Goal: Information Seeking & Learning: Learn about a topic

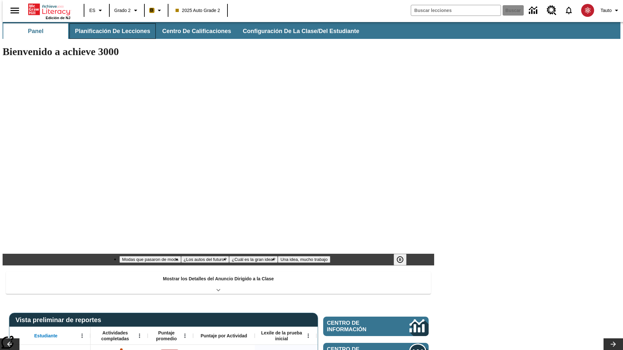
click at [109, 31] on span "Planificación de lecciones" at bounding box center [112, 31] width 75 height 7
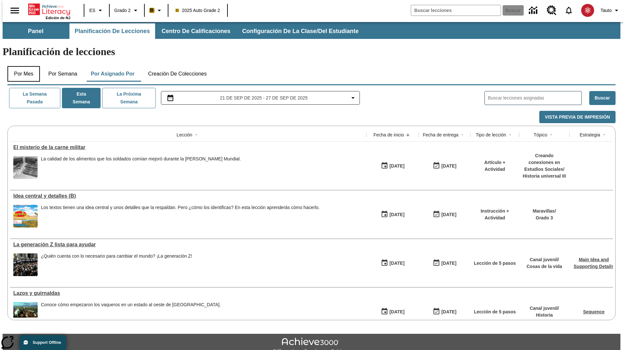
click at [21, 66] on button "Por mes" at bounding box center [23, 74] width 32 height 16
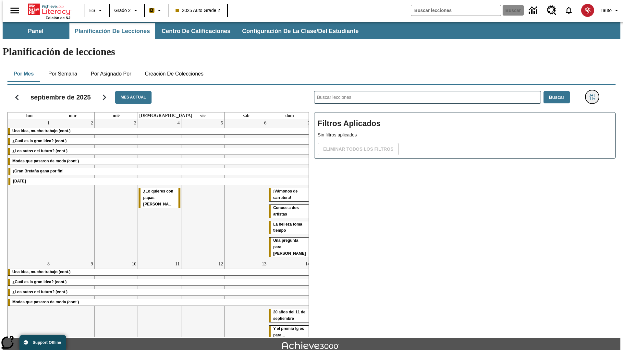
click at [594, 94] on icon "Menú lateral de filtros" at bounding box center [592, 97] width 6 height 6
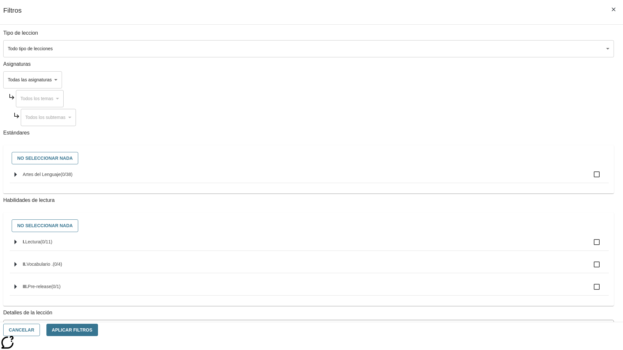
click at [467, 49] on body "[MEDICAL_DATA] al contenido principal Edición de NJ ES Grado 2 B 2025 Auto Grad…" at bounding box center [312, 201] width 618 height 358
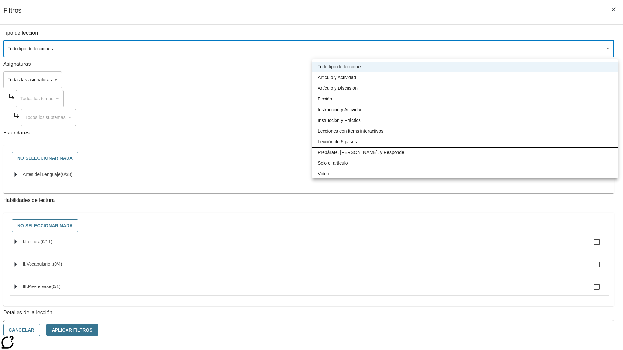
click at [465, 142] on li "Lección de 5 pasos" at bounding box center [464, 142] width 305 height 11
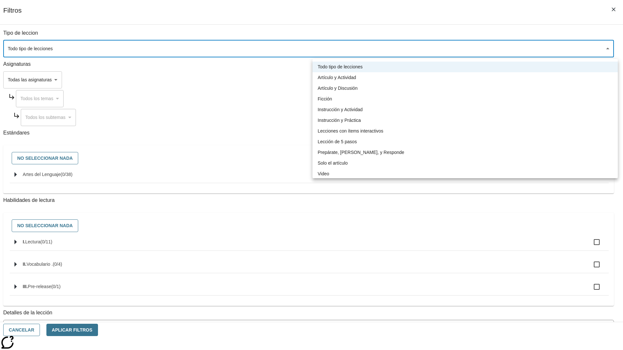
type input "1"
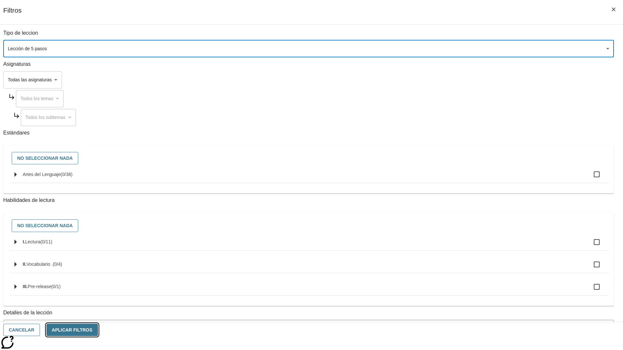
click at [98, 330] on button "Aplicar Filtros" at bounding box center [72, 330] width 52 height 13
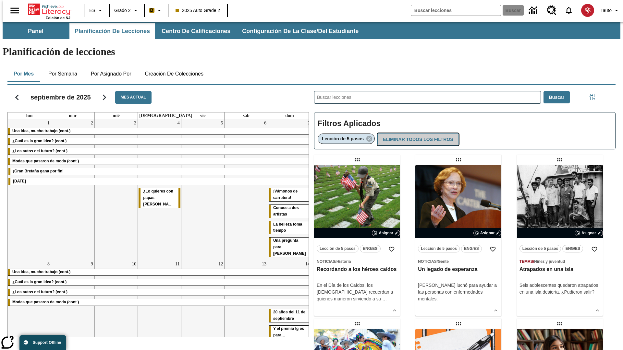
click at [417, 133] on button "Eliminar todos los filtros" at bounding box center [417, 139] width 81 height 13
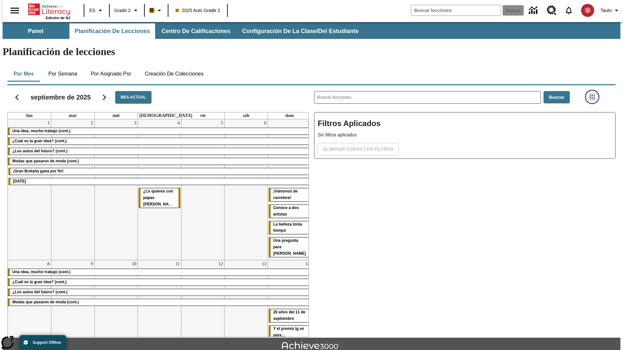
click at [594, 94] on icon "Menú lateral de filtros" at bounding box center [592, 97] width 6 height 6
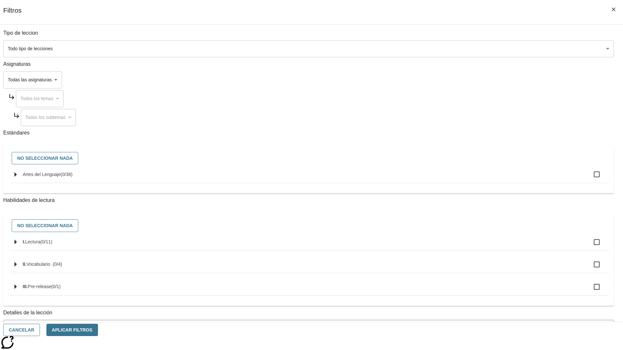
click at [467, 80] on body "[MEDICAL_DATA] al contenido principal Edición de NJ ES Grado 2 B 2025 Auto Grad…" at bounding box center [312, 201] width 618 height 358
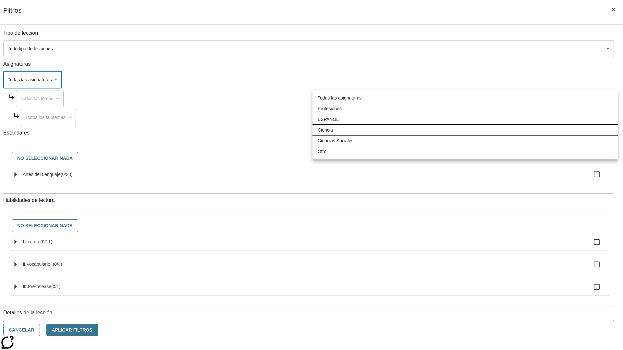
click at [465, 130] on li "Ciencia" at bounding box center [464, 130] width 305 height 11
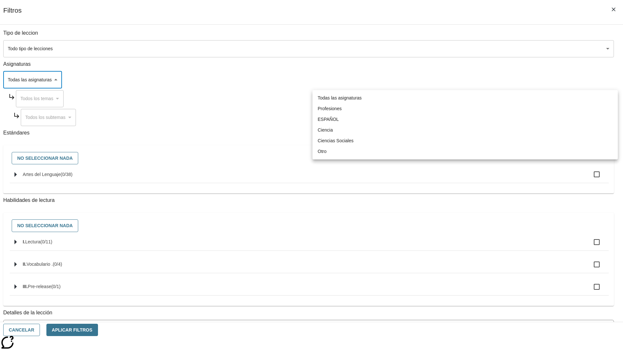
type input "2"
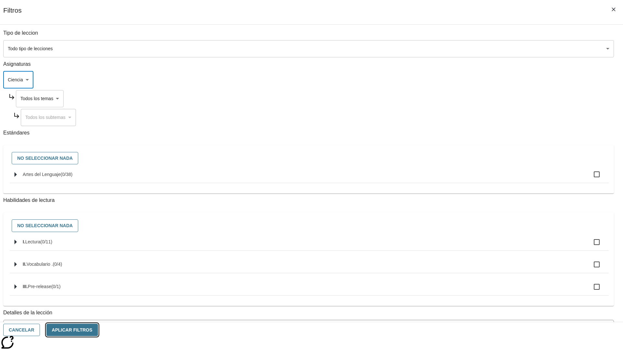
click at [98, 330] on button "Aplicar Filtros" at bounding box center [72, 330] width 52 height 13
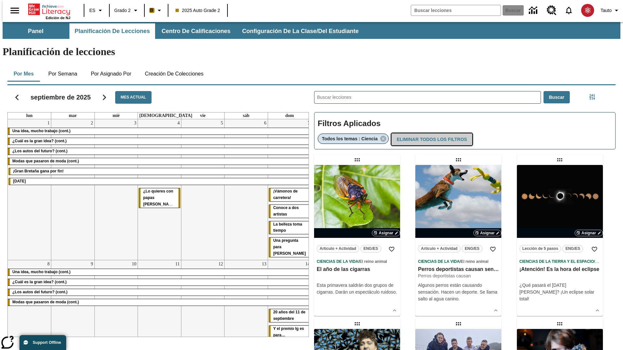
click at [431, 133] on button "Eliminar todos los filtros" at bounding box center [431, 139] width 81 height 13
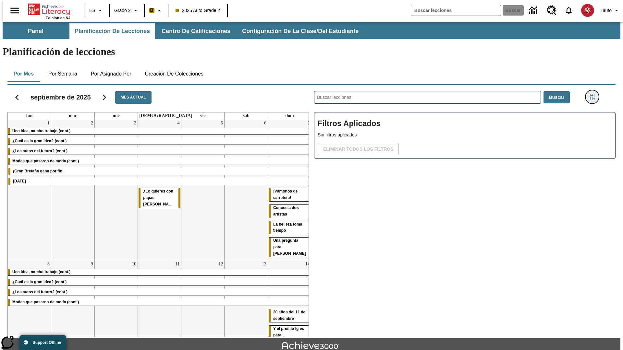
click at [594, 94] on icon "Menú lateral de filtros" at bounding box center [592, 97] width 6 height 6
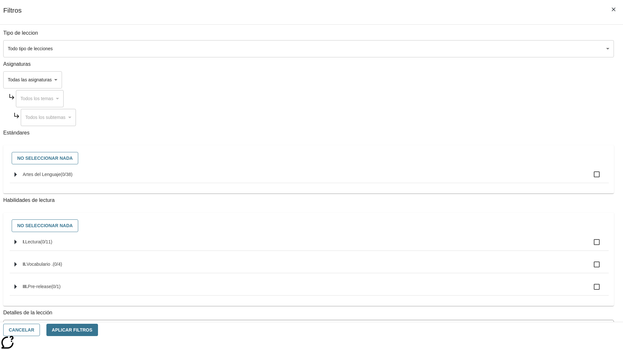
click at [61, 177] on span "Artes del Lenguaje" at bounding box center [42, 174] width 38 height 5
click at [590, 178] on input "Artes del Lenguaje ( 0 / 38 )" at bounding box center [597, 175] width 14 height 14
checkbox input "true"
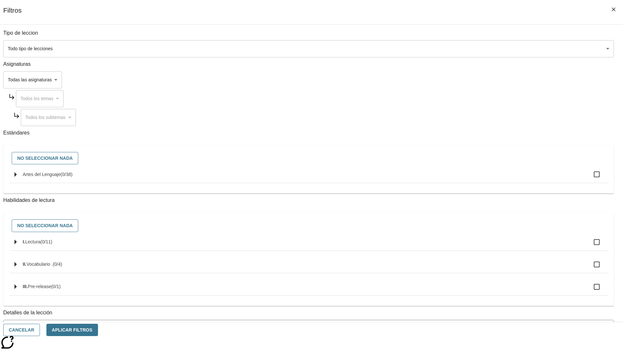
checkbox input "true"
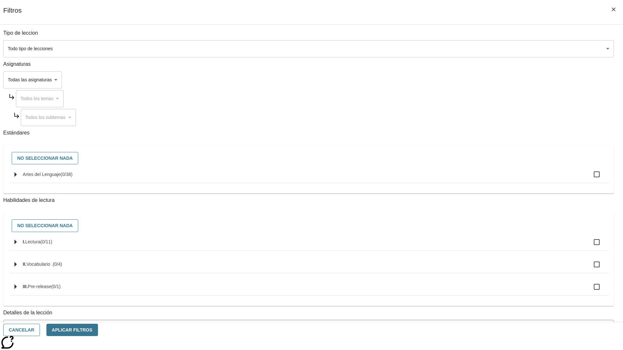
checkbox input "true"
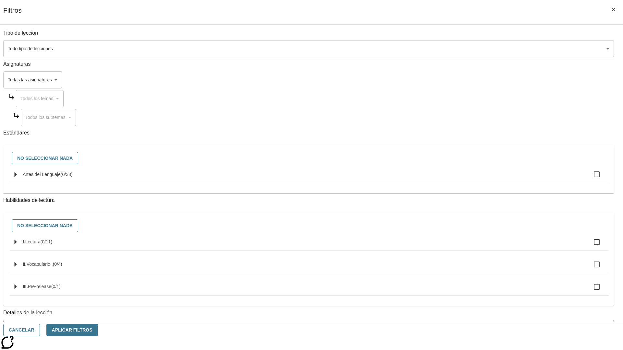
checkbox input "true"
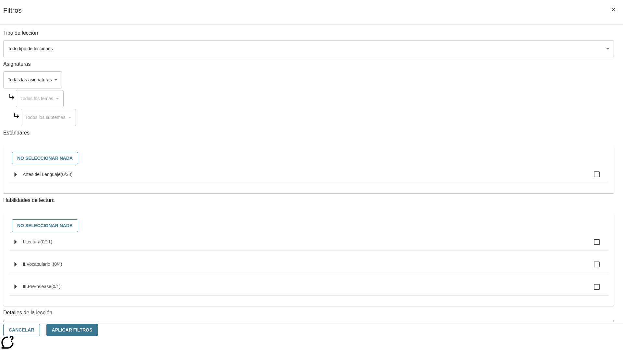
checkbox input "true"
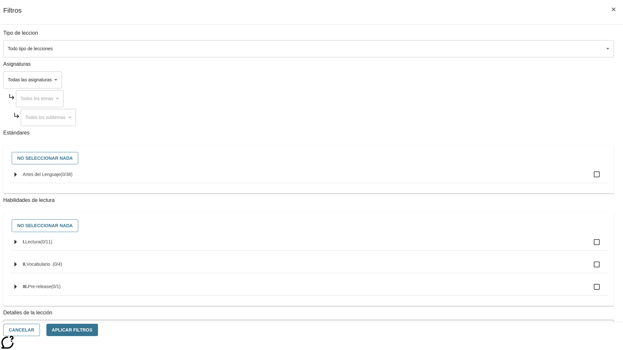
checkbox input "true"
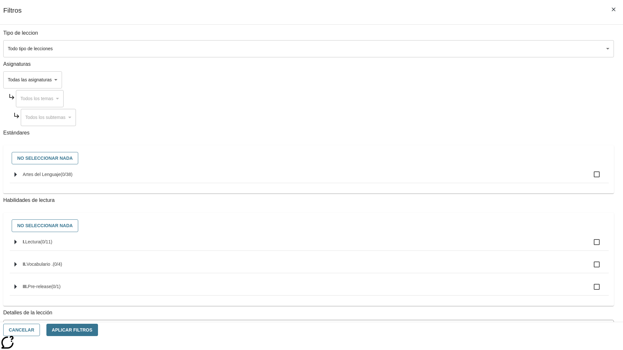
checkbox input "true"
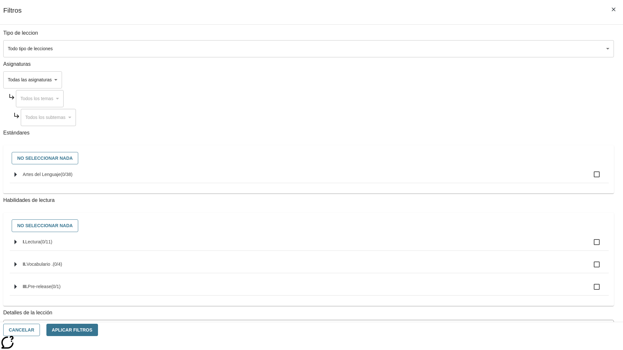
checkbox input "true"
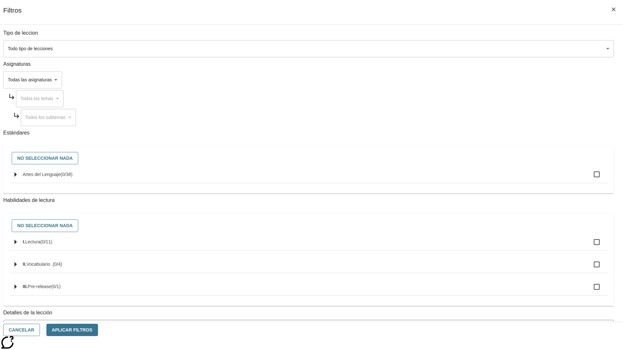
checkbox input "true"
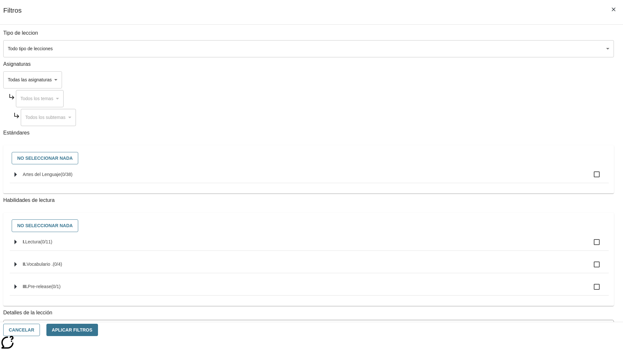
checkbox input "true"
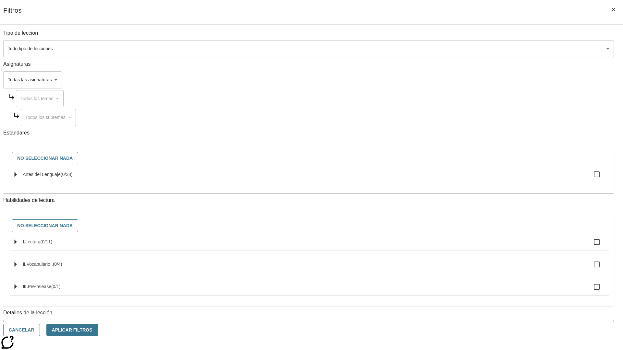
checkbox input "true"
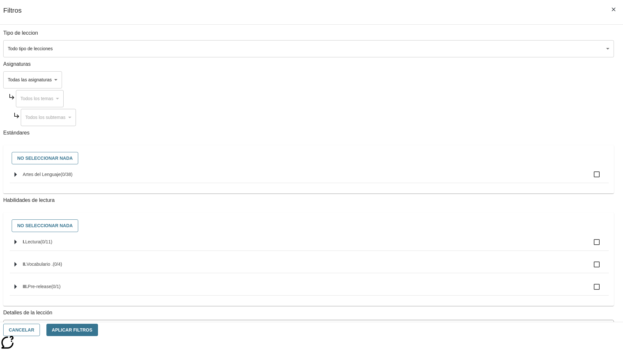
checkbox input "true"
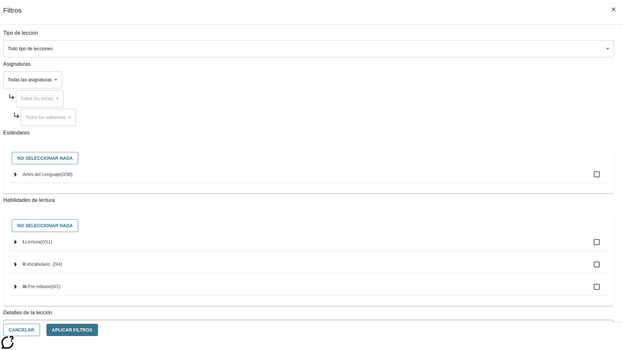
checkbox input "true"
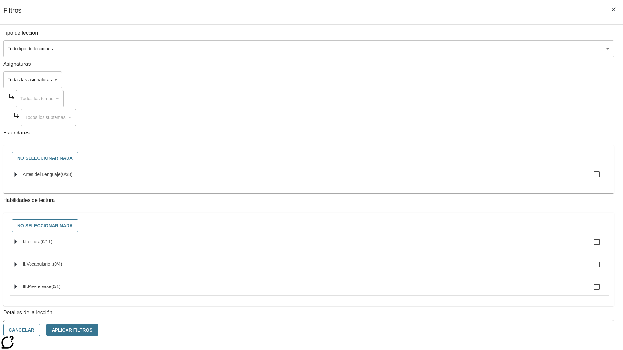
checkbox input "true"
click at [98, 330] on button "Aplicar Filtros" at bounding box center [72, 330] width 52 height 13
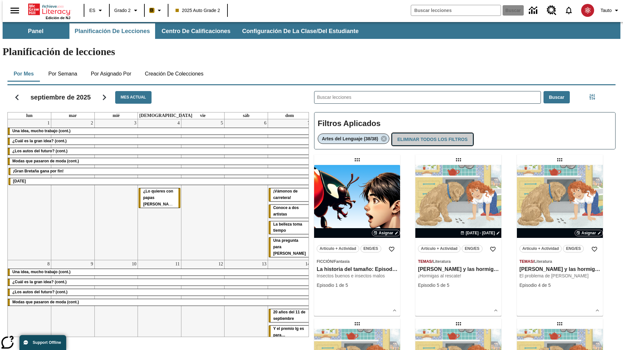
click at [432, 133] on button "Eliminar todos los filtros" at bounding box center [432, 139] width 81 height 13
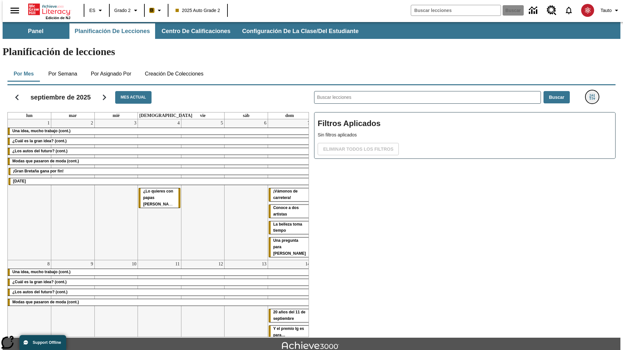
click at [594, 94] on icon "Menú lateral de filtros" at bounding box center [592, 97] width 6 height 6
